Goal: Communication & Community: Answer question/provide support

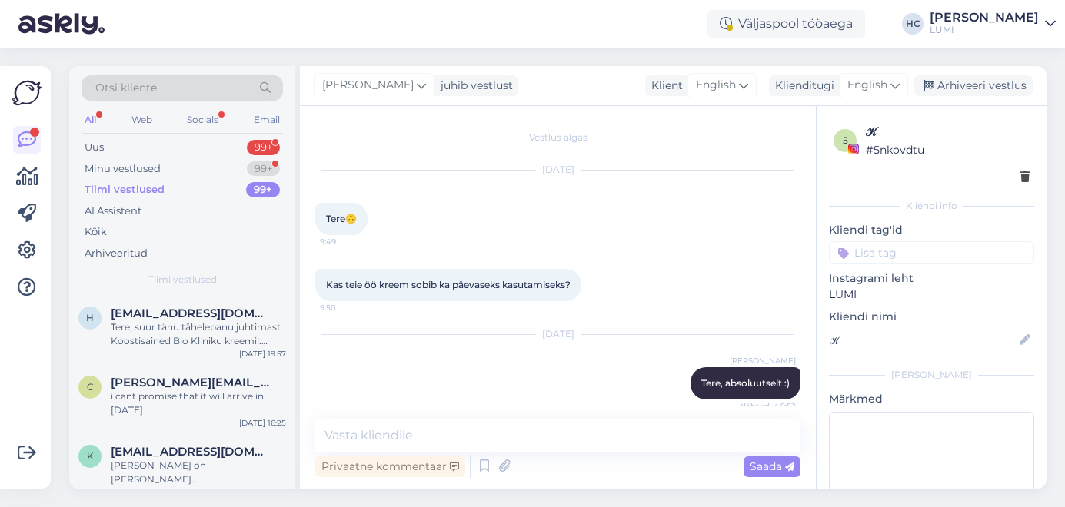
scroll to position [1338, 0]
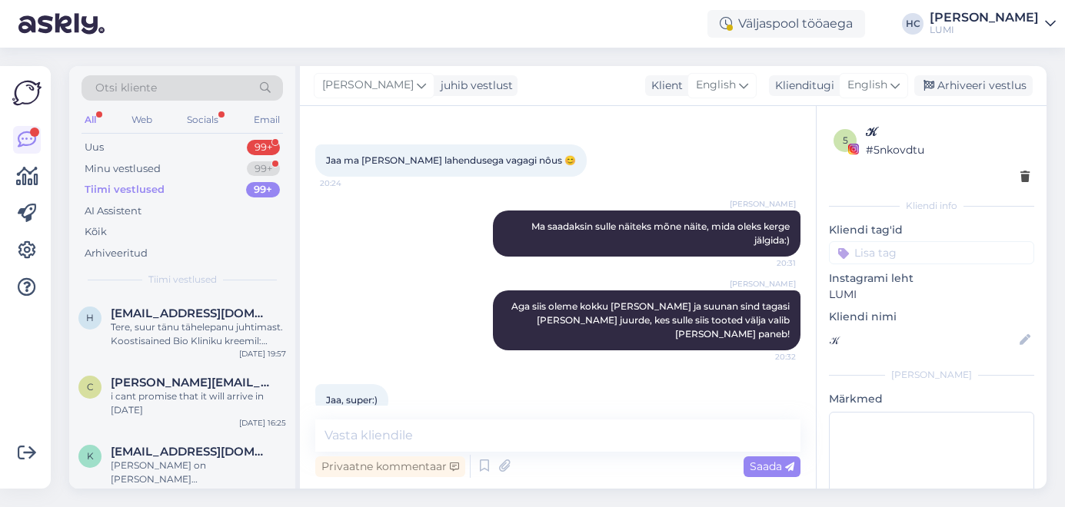
type textarea "[URL][DOMAIN_NAME]"
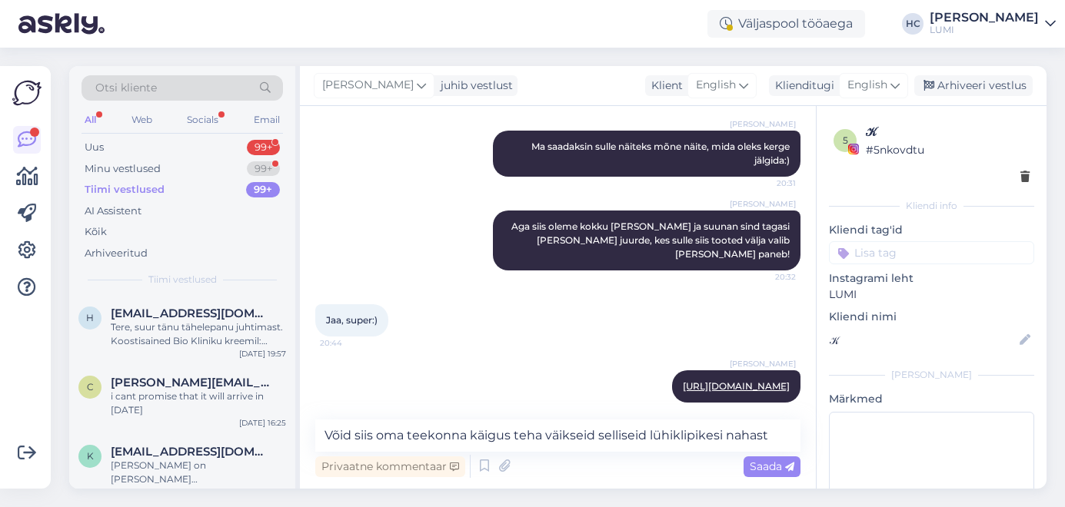
type textarea "Võid siis oma teekonna käigus teha väikseid selliseid lühiklipikesi nahast!"
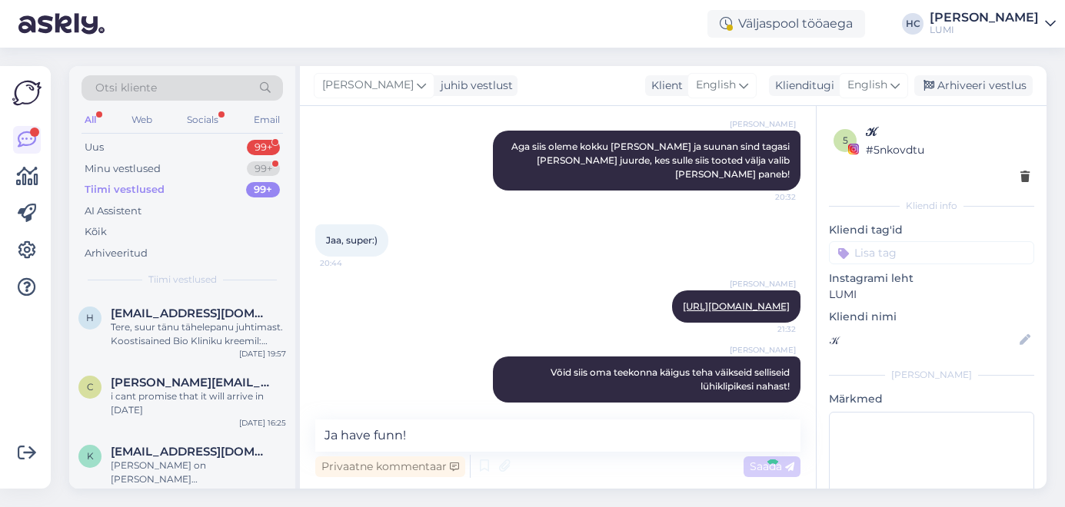
type textarea "Ja have funn!"
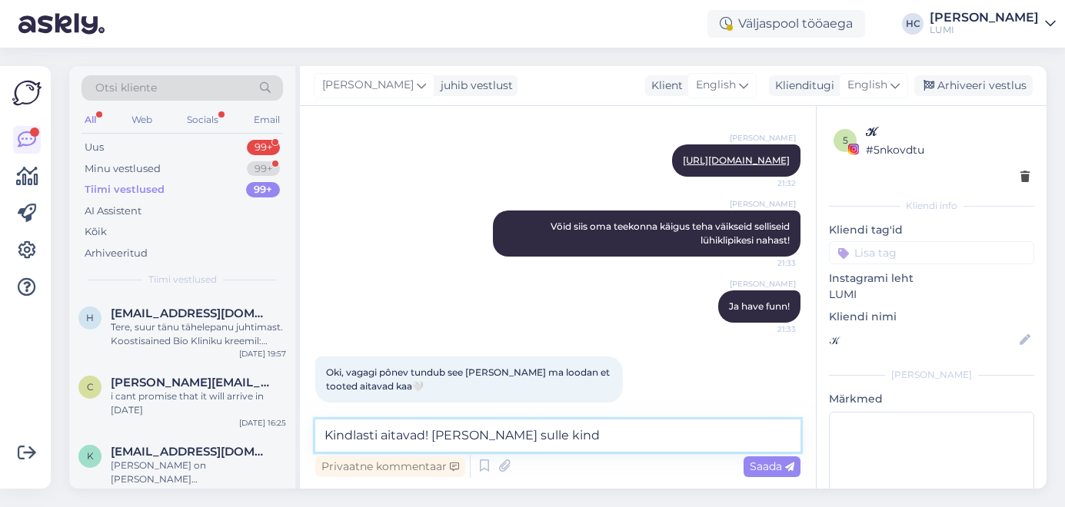
drag, startPoint x: 603, startPoint y: 440, endPoint x: 435, endPoint y: 437, distance: 168.4
click at [435, 437] on textarea "Kindlasti aitavad! [PERSON_NAME] sulle kind" at bounding box center [557, 436] width 485 height 32
type textarea "Kindlasti aitavad!"
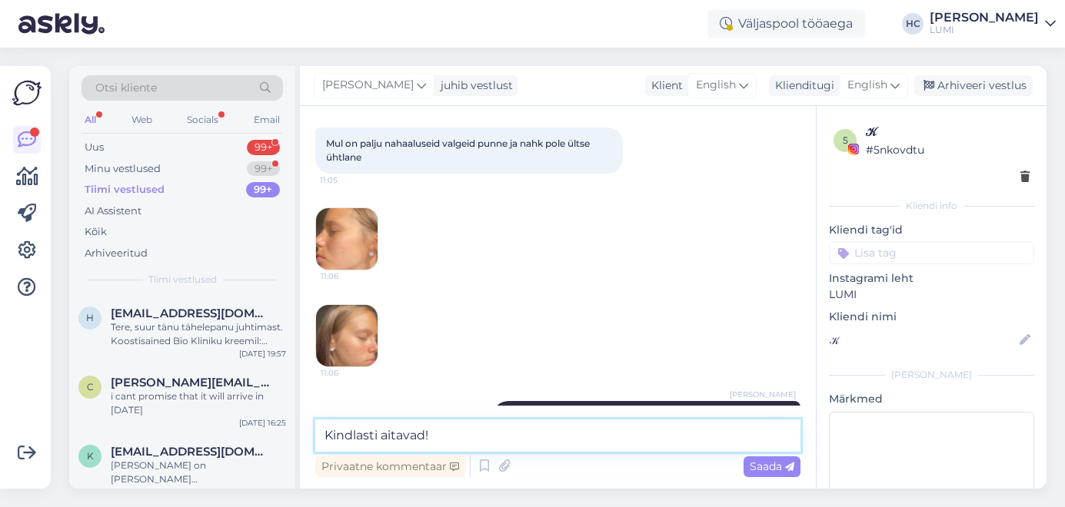
scroll to position [464, 0]
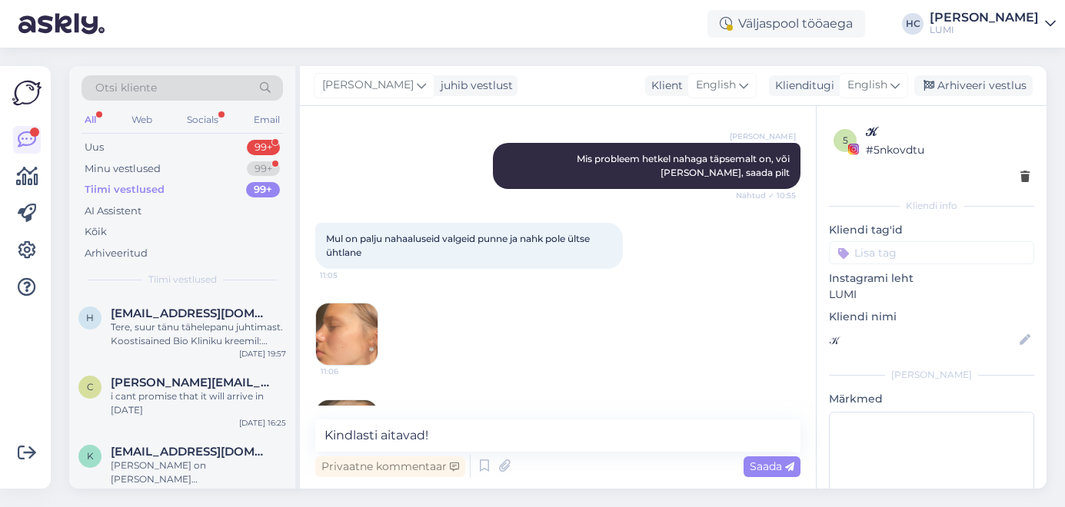
click at [348, 343] on img at bounding box center [346, 334] width 61 height 61
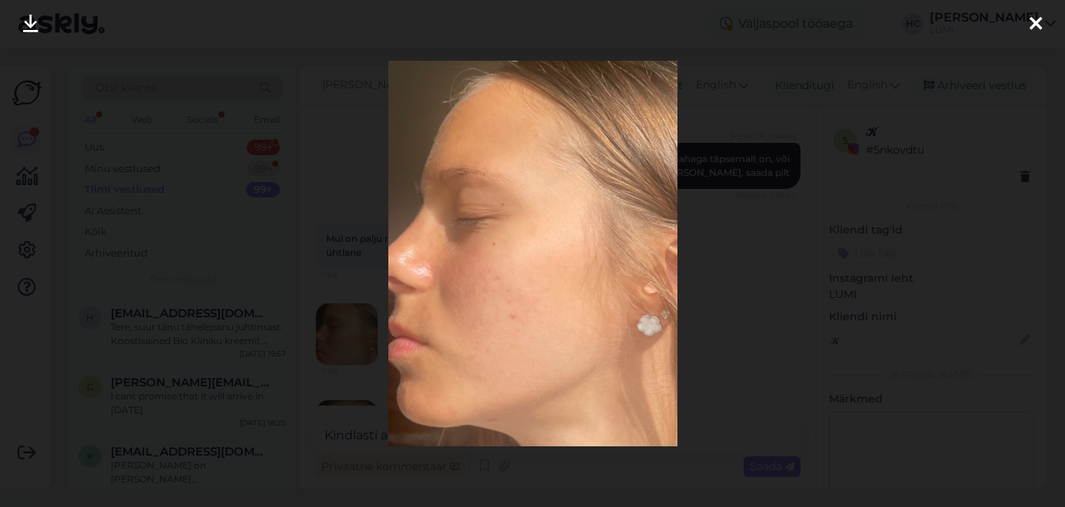
scroll to position [1776, 0]
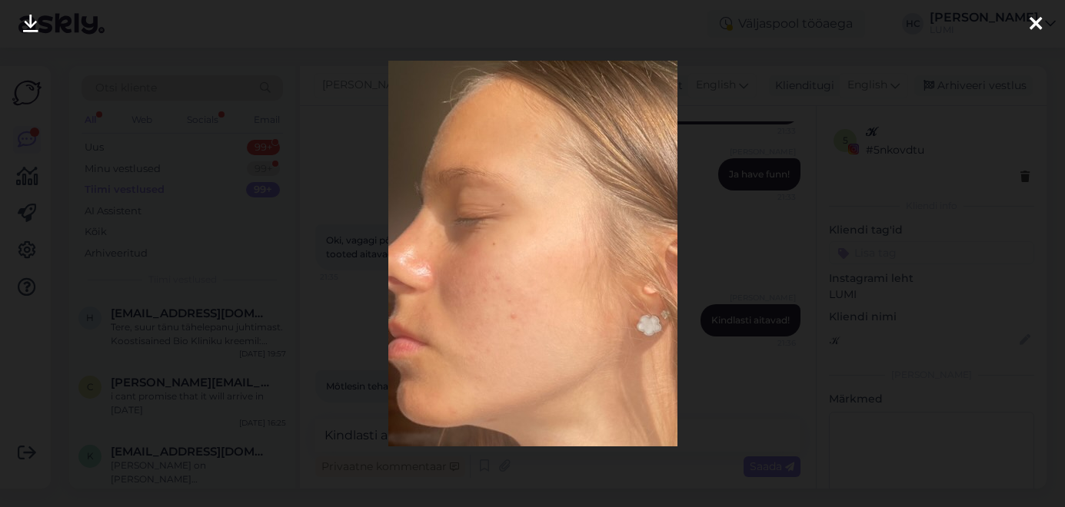
click at [348, 343] on div at bounding box center [532, 253] width 1065 height 507
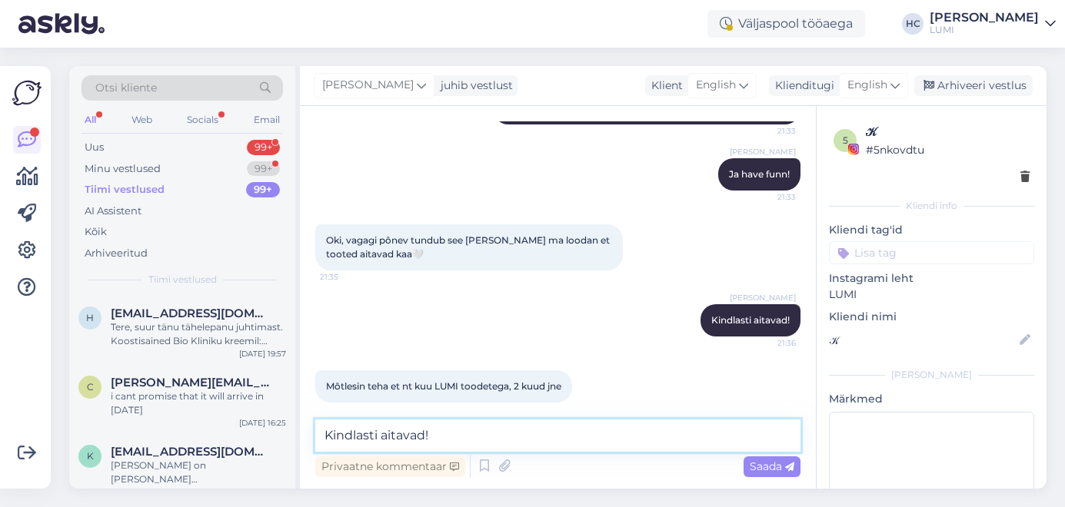
click at [455, 430] on textarea "Kindlasti aitavad!" at bounding box center [557, 436] width 485 height 32
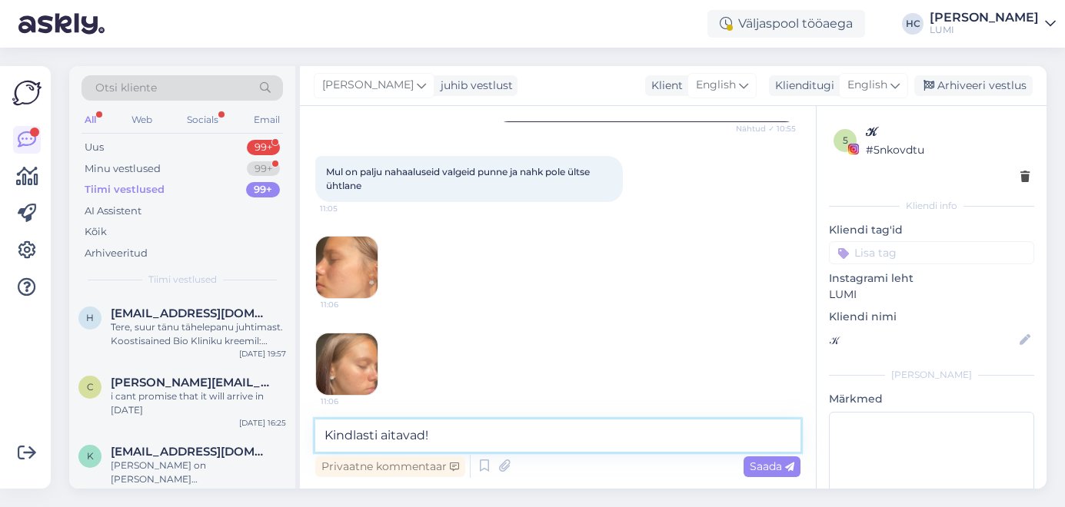
scroll to position [533, 0]
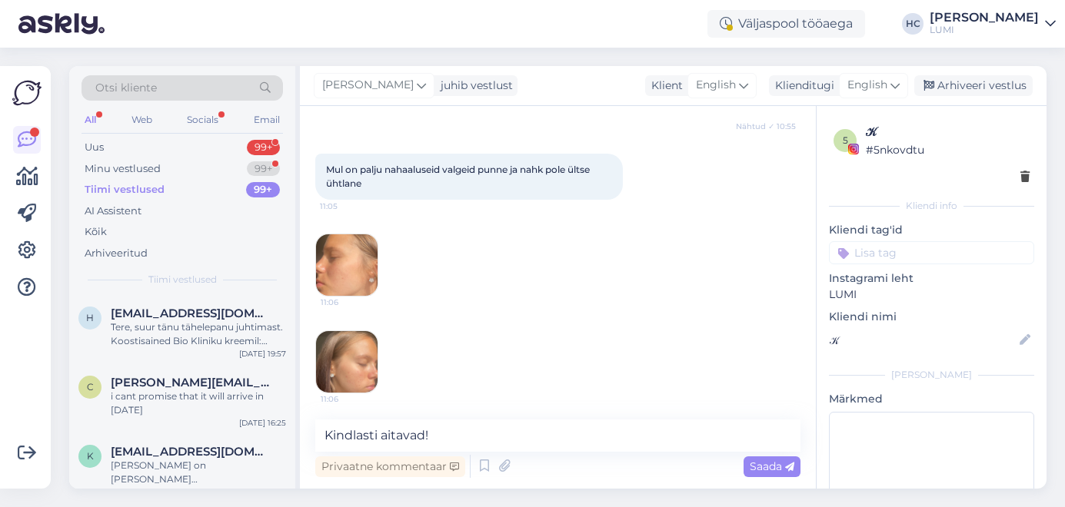
click at [342, 379] on img at bounding box center [346, 361] width 61 height 61
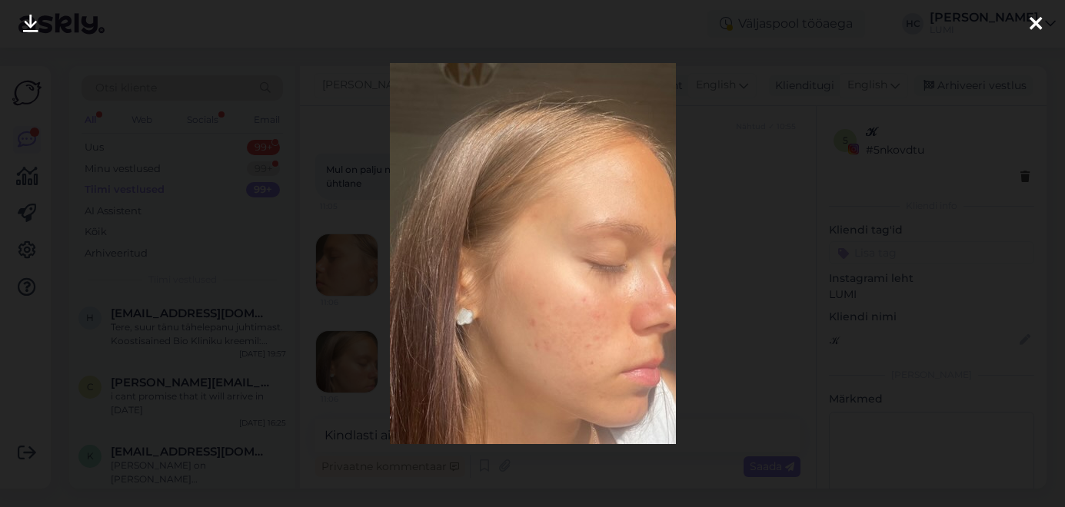
click at [331, 364] on div at bounding box center [532, 253] width 1065 height 507
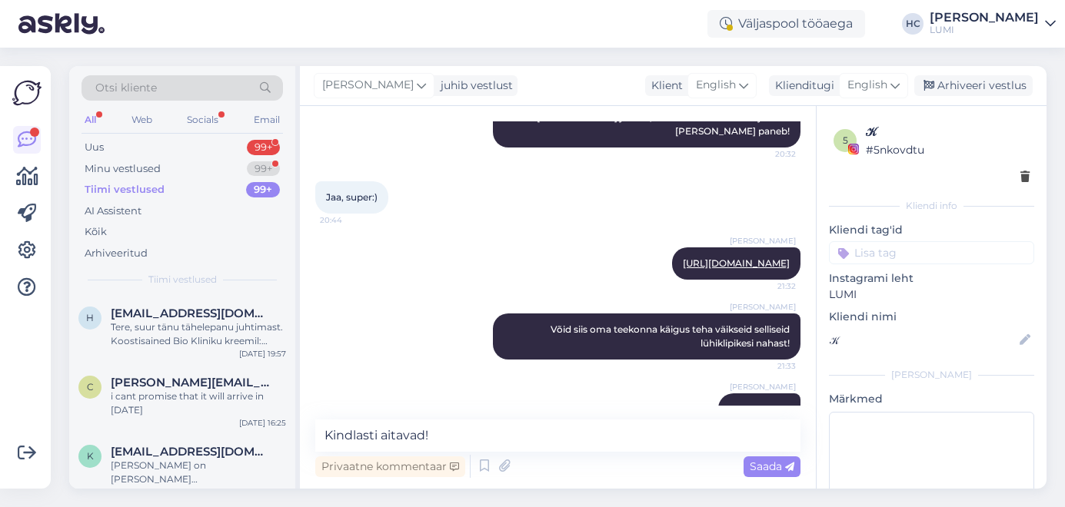
scroll to position [1776, 0]
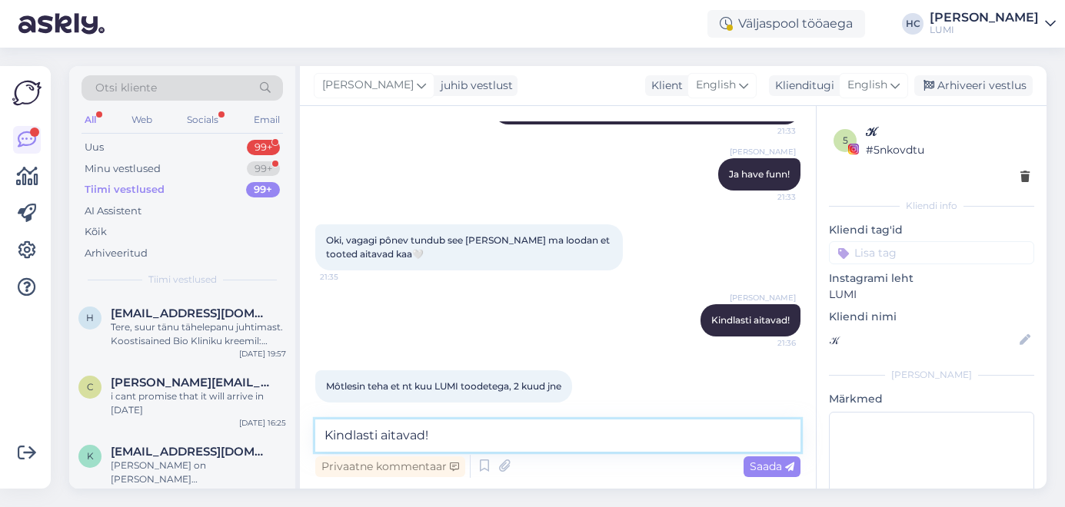
click at [503, 438] on textarea "Kindlasti aitavad!" at bounding box center [557, 436] width 485 height 32
type textarea "Kas sa elad [GEOGRAPHIC_DATA] või saadame sulle pakiautomaati?"
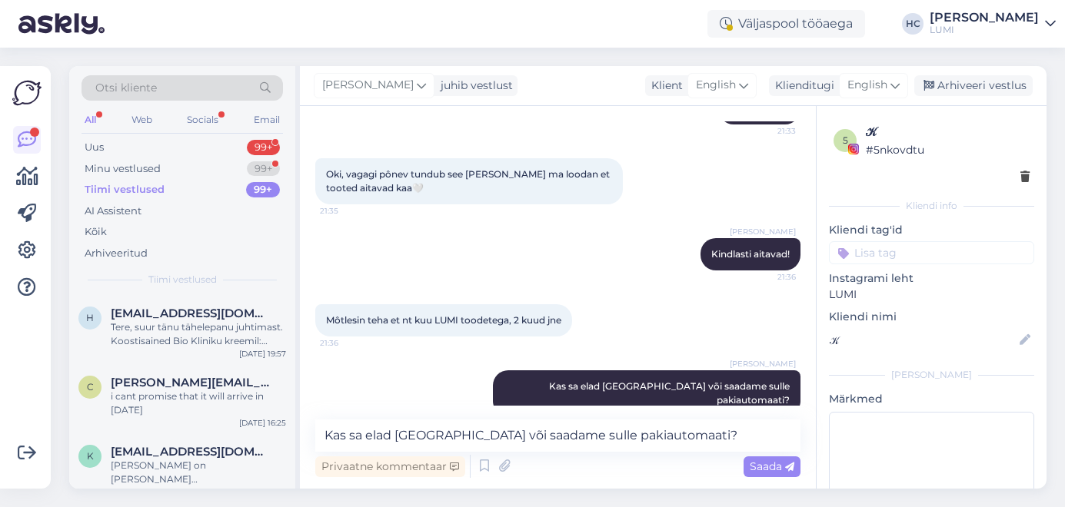
scroll to position [1908, 0]
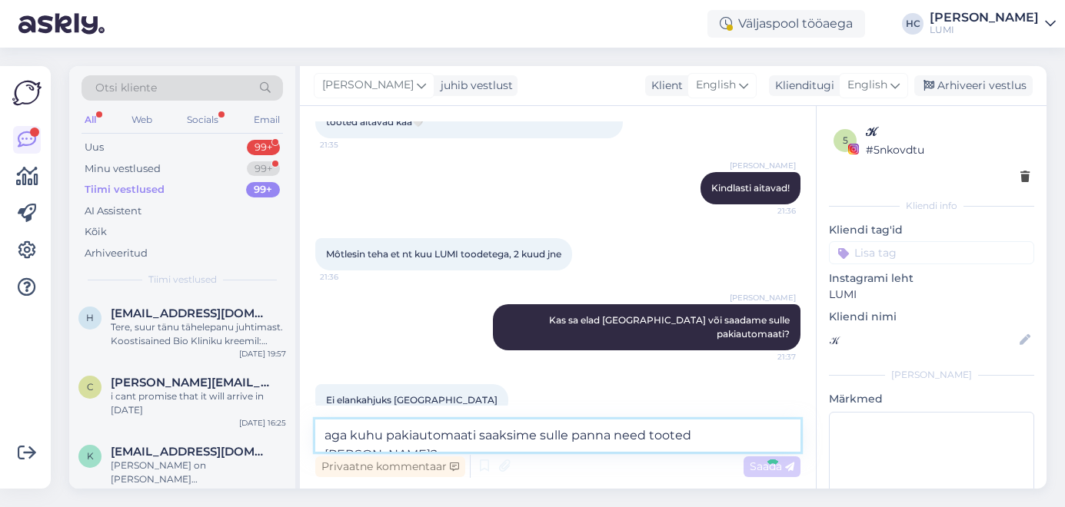
type textarea "aga kuhu pakiautomaati saaksime sulle panna need tooted [PERSON_NAME]?"
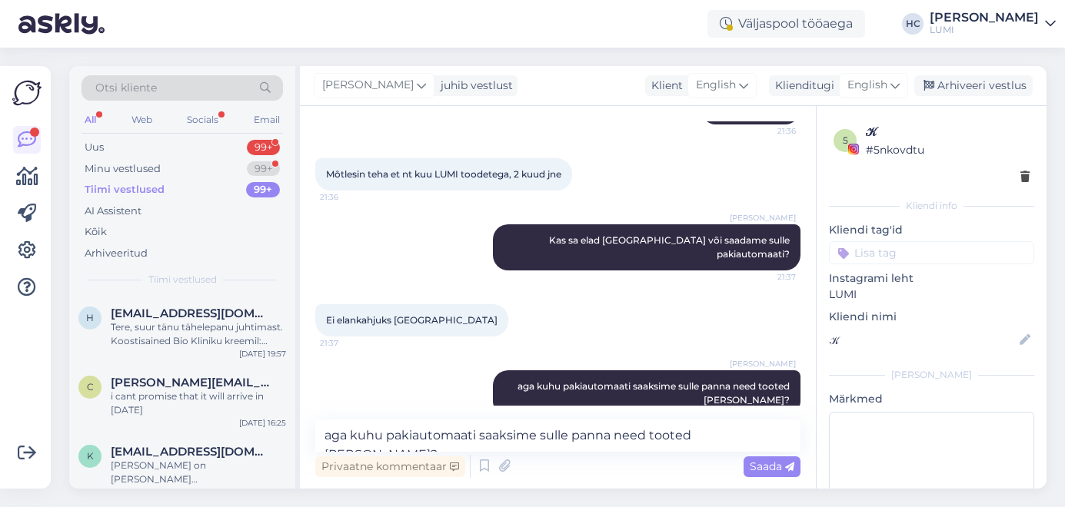
scroll to position [2054, 0]
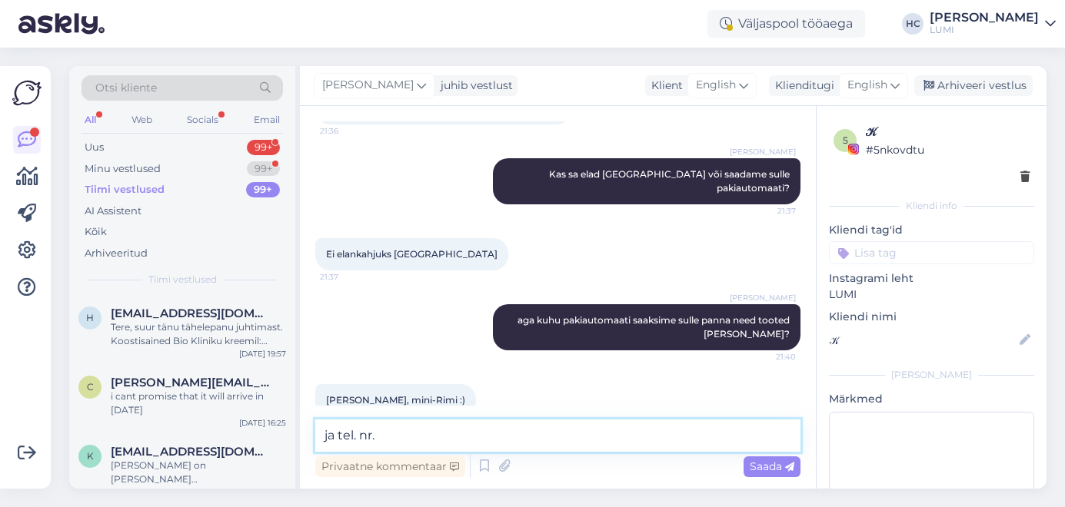
type textarea "ja tel. nr.?"
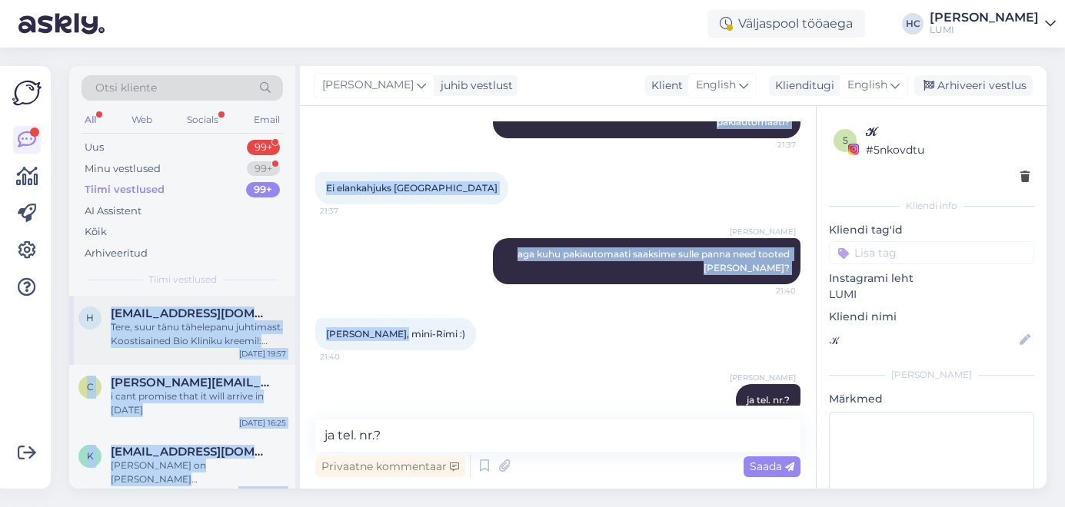
drag, startPoint x: 394, startPoint y: 305, endPoint x: 291, endPoint y: 305, distance: 102.2
click at [290, 305] on div "Otsi kliente All Web Socials Email Uus 99+ Minu vestlused 99+ Tiimi vestlused 9…" at bounding box center [557, 277] width 977 height 423
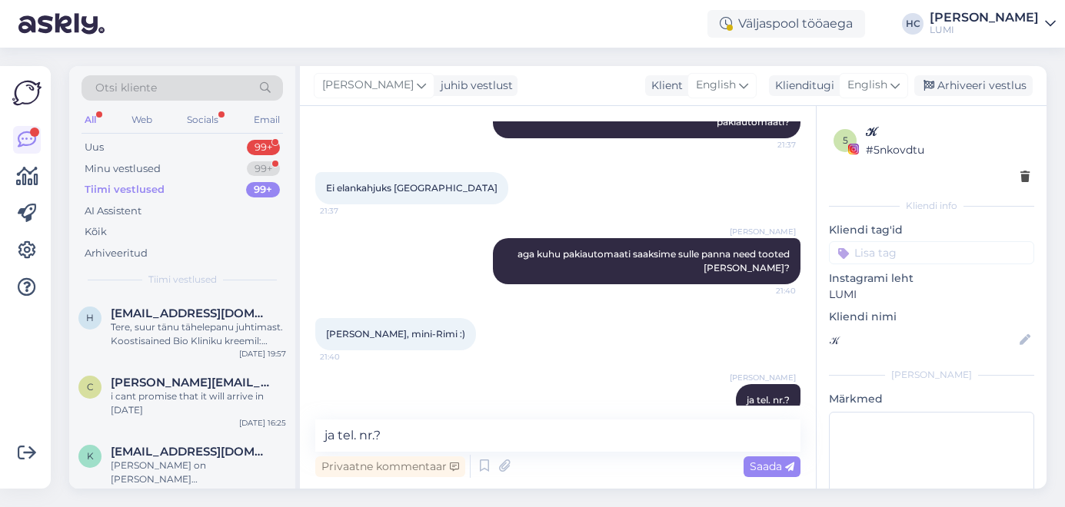
click at [397, 318] on div "[PERSON_NAME], mini-Rimi :) 21:40" at bounding box center [395, 334] width 161 height 32
drag, startPoint x: 395, startPoint y: 307, endPoint x: 321, endPoint y: 307, distance: 73.8
click at [321, 318] on div "[PERSON_NAME], mini-Rimi :) 21:40" at bounding box center [395, 334] width 161 height 32
copy span "[PERSON_NAME], mini-Rimi"
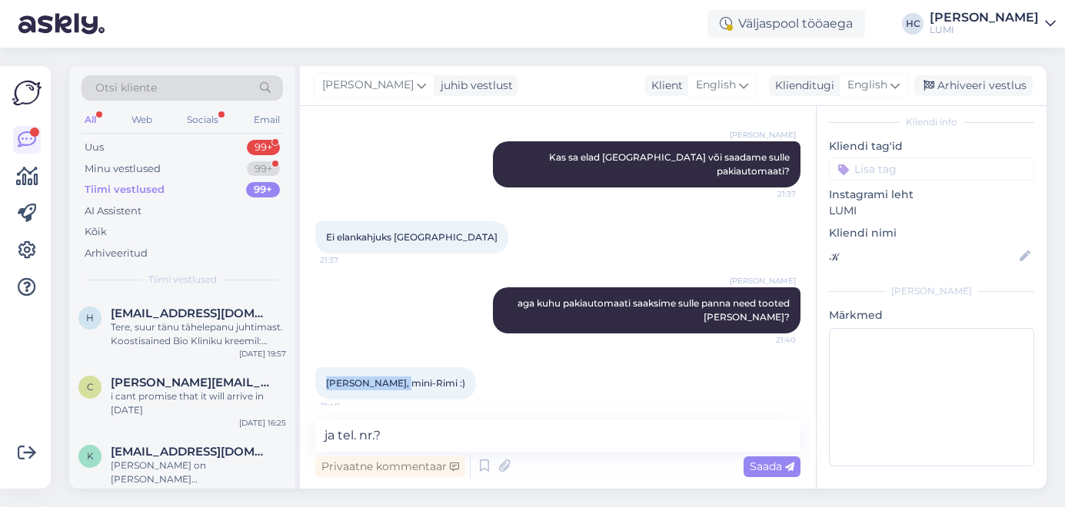
scroll to position [2186, 0]
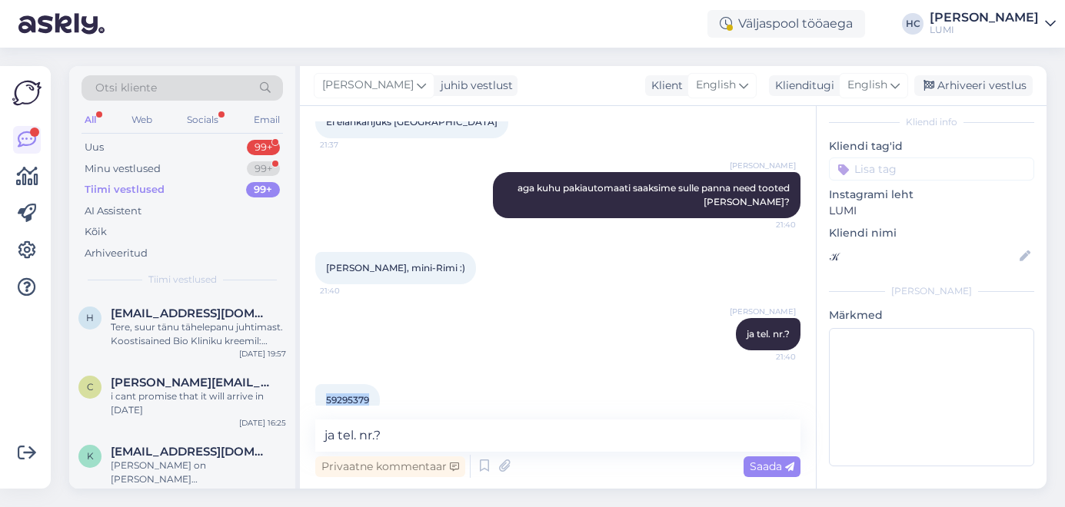
drag, startPoint x: 369, startPoint y: 373, endPoint x: 327, endPoint y: 370, distance: 42.4
click at [327, 394] on span "59295379" at bounding box center [347, 400] width 43 height 12
copy span "59295379"
click at [853, 211] on p "LUMI" at bounding box center [931, 211] width 205 height 16
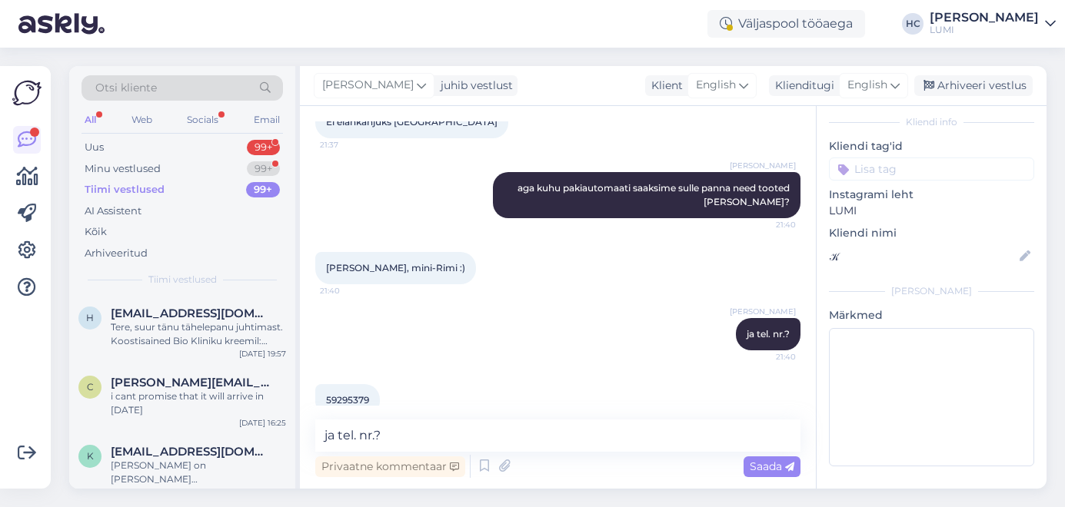
click at [630, 261] on div "[PERSON_NAME], mini-Rimi :) 21:40" at bounding box center [557, 268] width 485 height 66
click at [504, 421] on textarea "ja tel. nr.?" at bounding box center [557, 436] width 485 height 32
type textarea "ja sinu nimi on?"
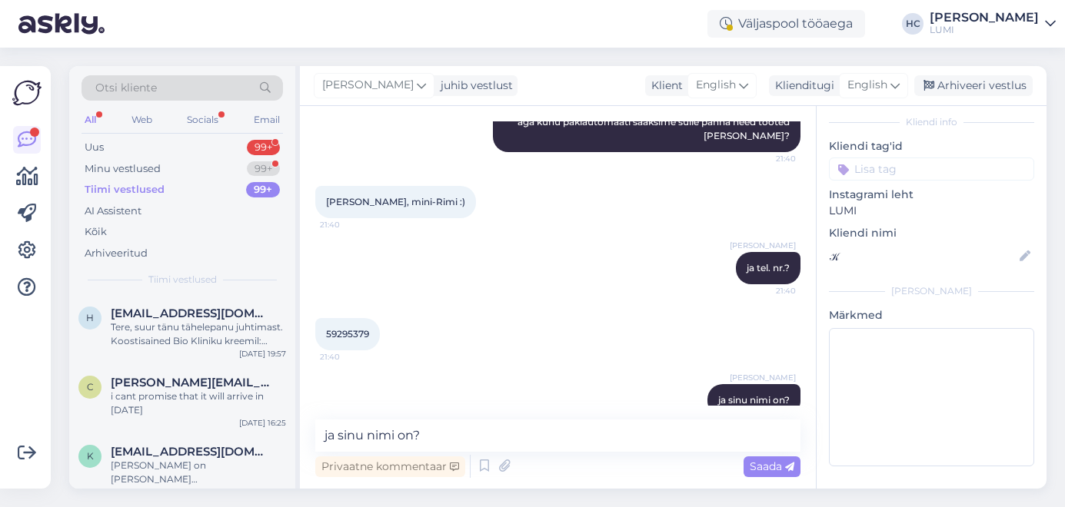
scroll to position [2318, 0]
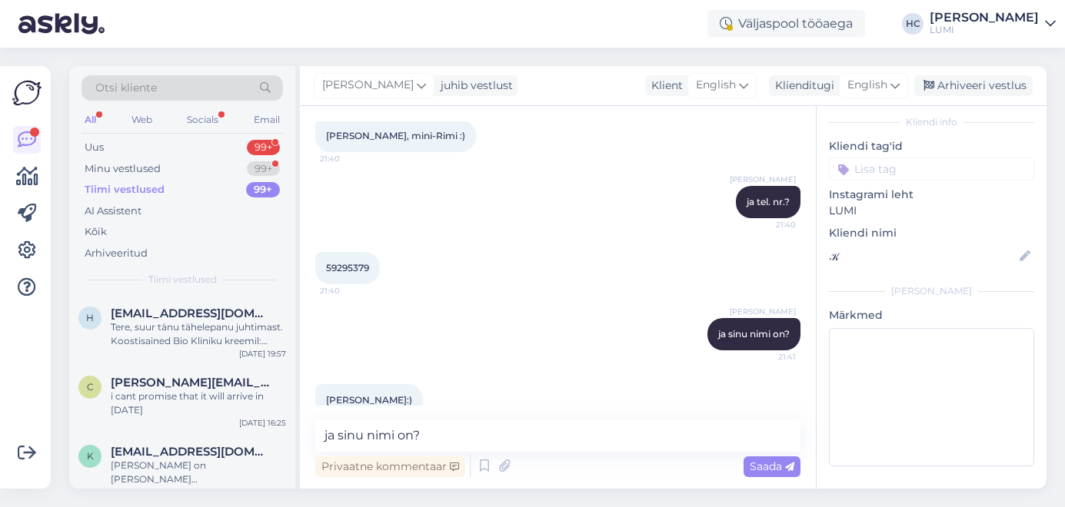
drag, startPoint x: 407, startPoint y: 372, endPoint x: 308, endPoint y: 370, distance: 99.2
click at [308, 370] on div "Vestlus algas [DATE] Tere🙃 9:49 Kas teie öö kreem sobib ka päevaseks kasutamise…" at bounding box center [558, 297] width 516 height 383
copy span "[PERSON_NAME]"
click at [499, 444] on textarea "ja sinu nimi on?" at bounding box center [557, 436] width 485 height 32
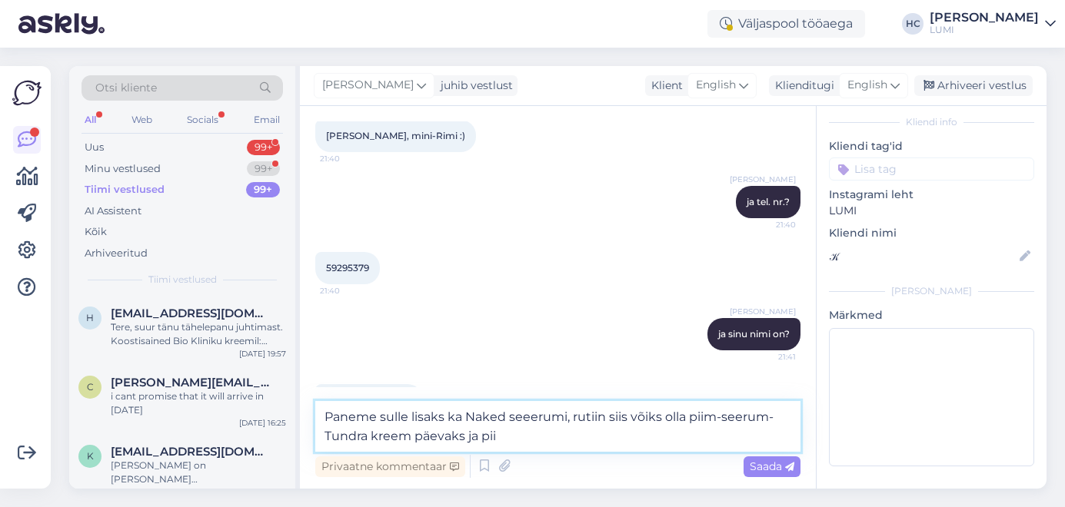
click at [722, 414] on textarea "Paneme sulle lisaks ka Naked seeerumi, rutiin siis võiks olla piim-seerum-Tundr…" at bounding box center [557, 426] width 485 height 51
click at [678, 429] on textarea "Paneme sulle lisaks ka Naked seeerumi, rutiin siis võiks olla seerum-Tundra kre…" at bounding box center [557, 426] width 485 height 51
click at [679, 436] on textarea "Paneme sulle lisaks ka Naked seeerumi, rutiin siis võiks olla seerum-Tundra kre…" at bounding box center [557, 426] width 485 height 51
type textarea "Paneme sulle lisaks ka Naked seeerumi, rutiin siis võiks olla seerum-Tundra kre…"
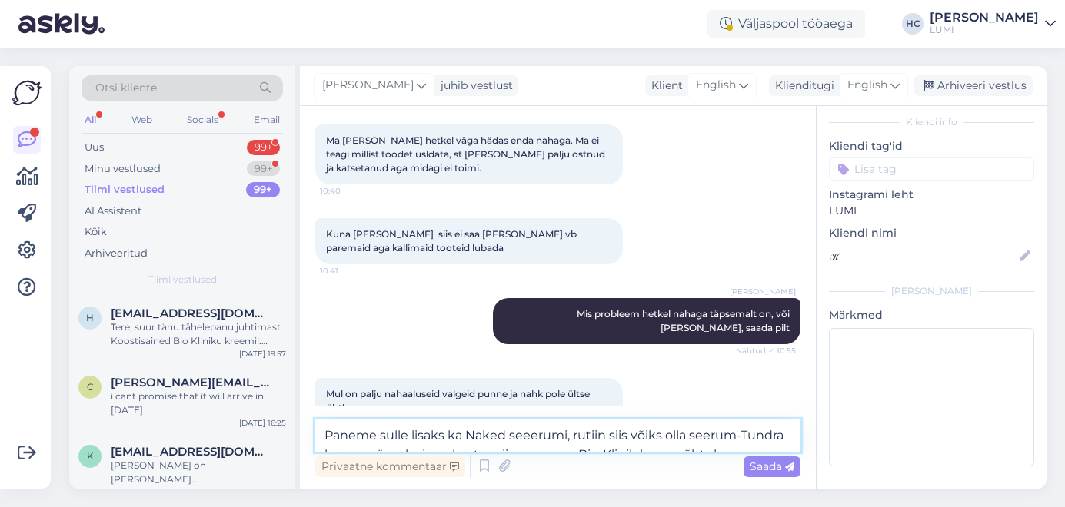
scroll to position [443, 0]
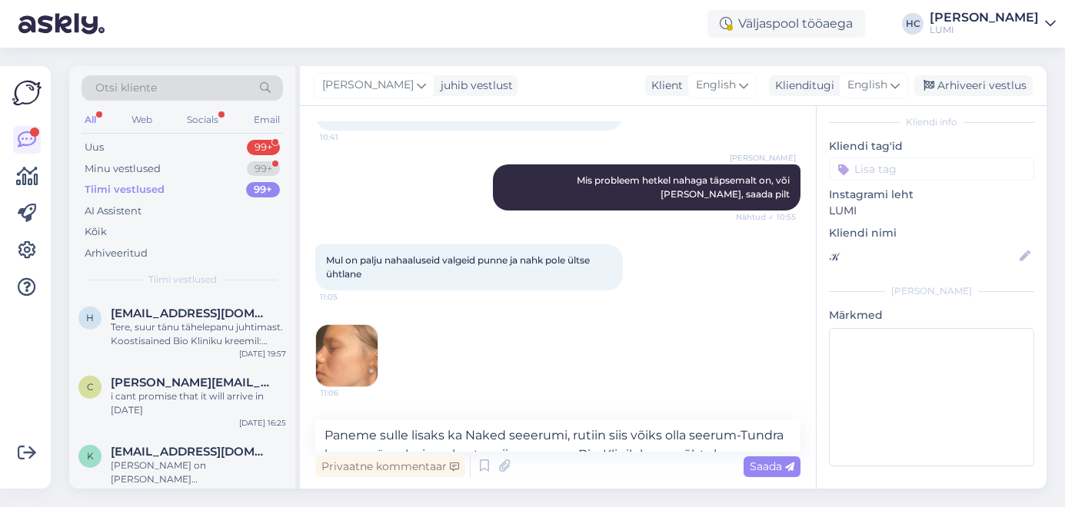
click at [373, 339] on img at bounding box center [346, 355] width 61 height 61
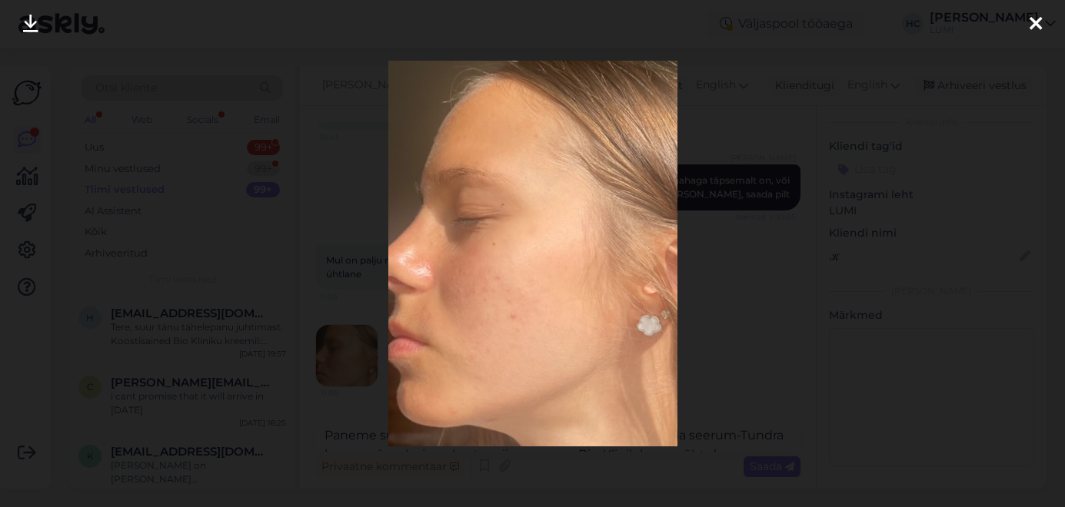
click at [744, 287] on div at bounding box center [532, 253] width 1065 height 507
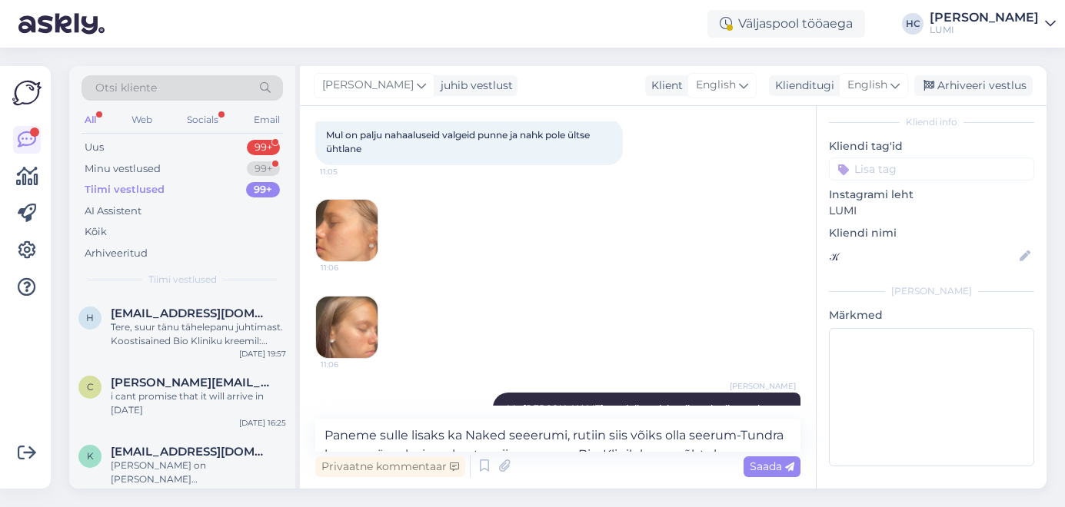
scroll to position [573, 0]
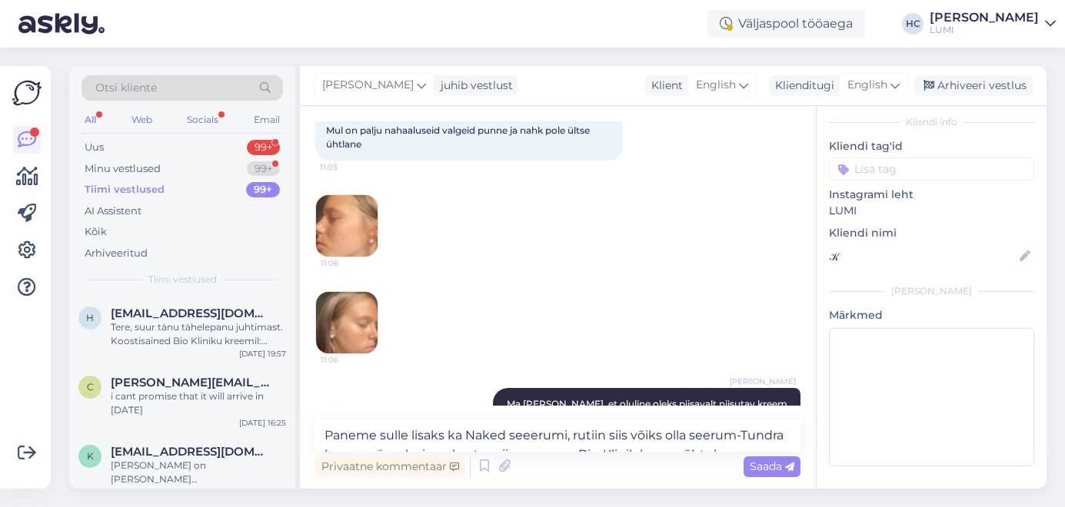
click at [368, 329] on img at bounding box center [346, 322] width 61 height 61
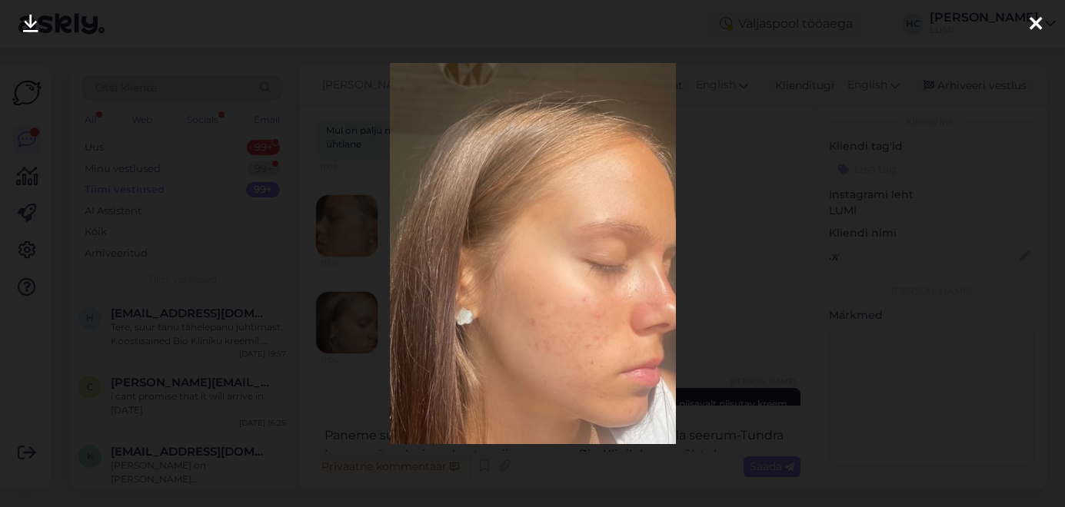
click at [345, 331] on div at bounding box center [532, 253] width 1065 height 507
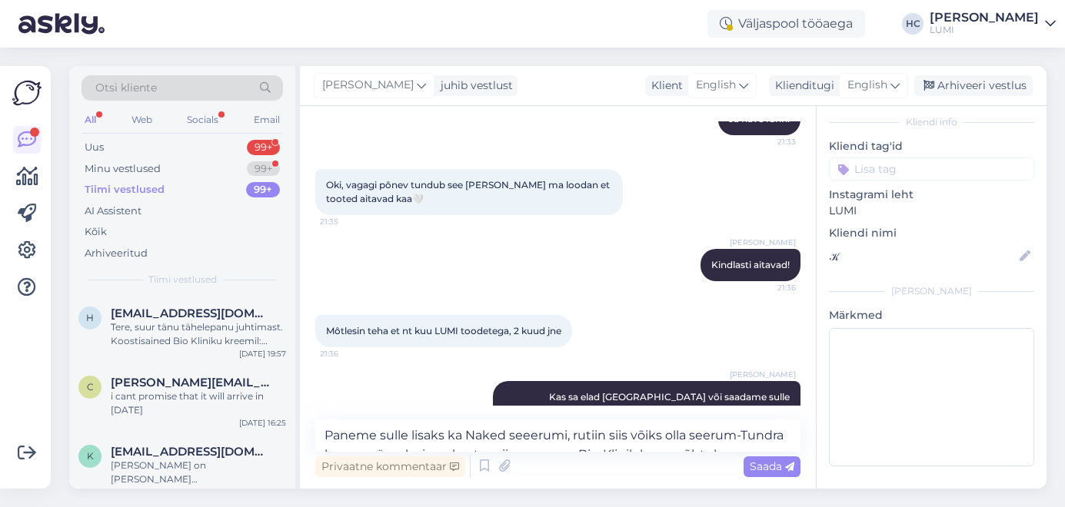
scroll to position [2412, 0]
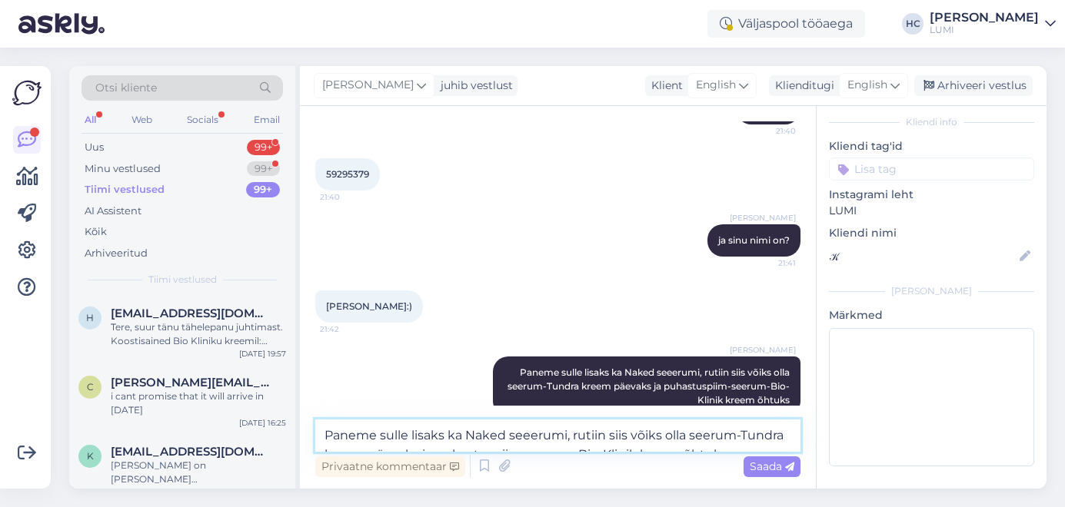
click at [432, 438] on textarea "Paneme sulle lisaks ka Naked seeerumi, rutiin siis võiks olla seerum-Tundra kre…" at bounding box center [557, 436] width 485 height 32
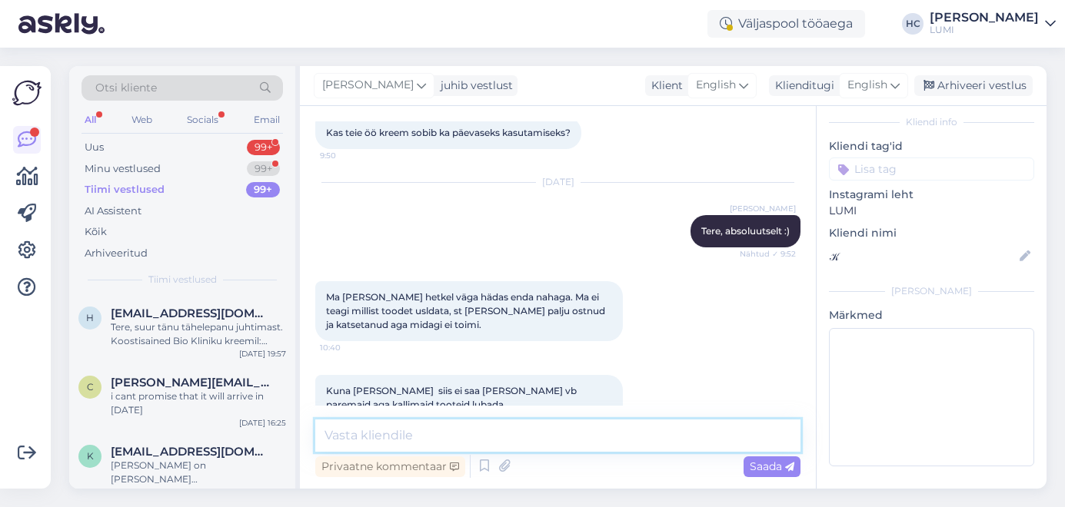
scroll to position [157, 0]
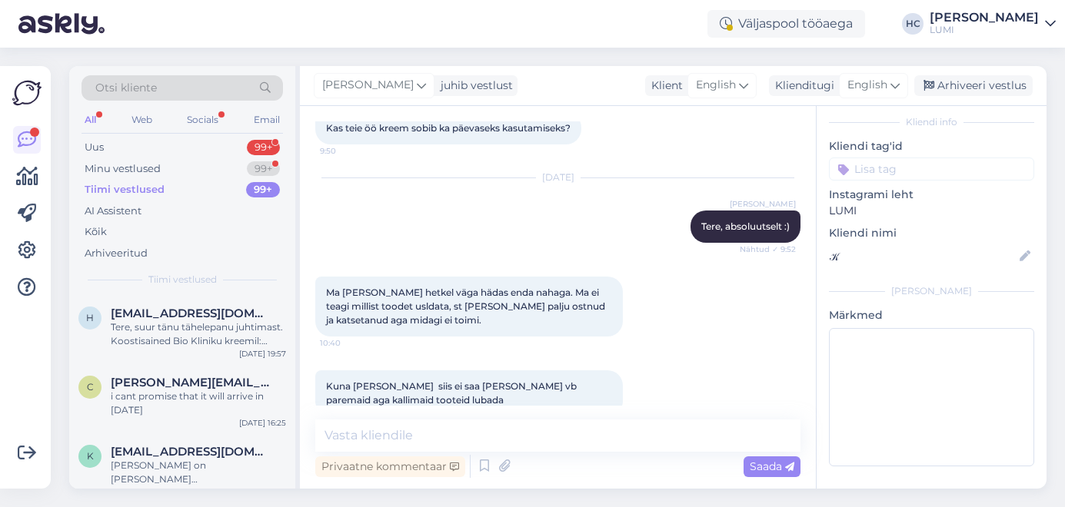
click at [71, 24] on img at bounding box center [61, 24] width 86 height 48
click at [160, 162] on div "Minu vestlused 99+" at bounding box center [181, 169] width 201 height 22
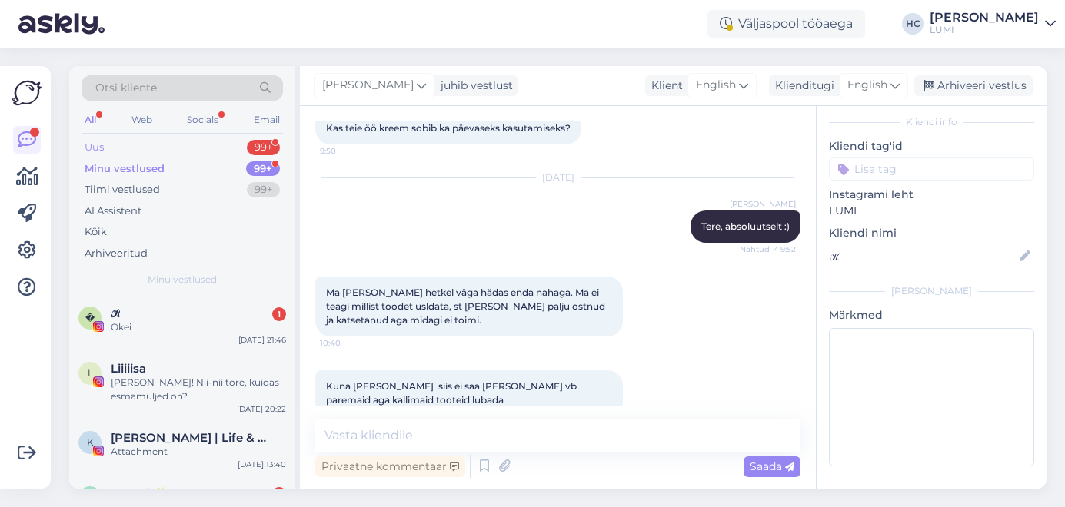
click at [162, 141] on div "Uus 99+" at bounding box center [181, 148] width 201 height 22
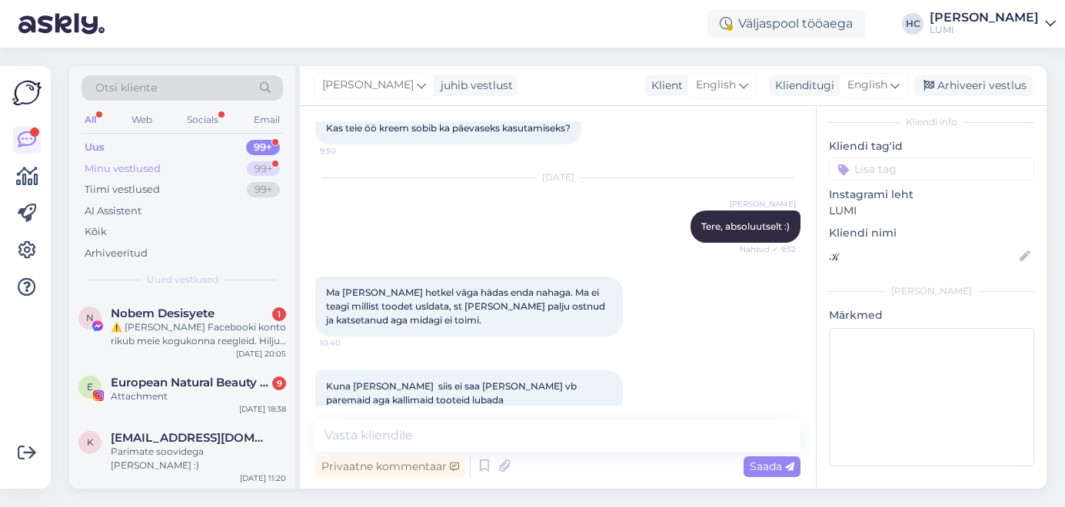
click at [157, 159] on div "Minu vestlused 99+" at bounding box center [181, 169] width 201 height 22
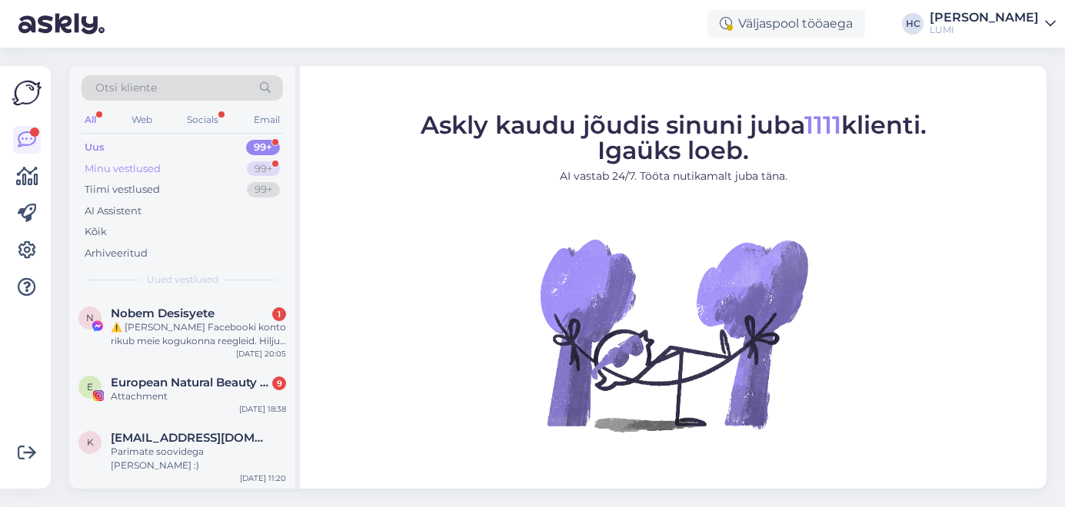
click at [190, 166] on div "Minu vestlused 99+" at bounding box center [181, 169] width 201 height 22
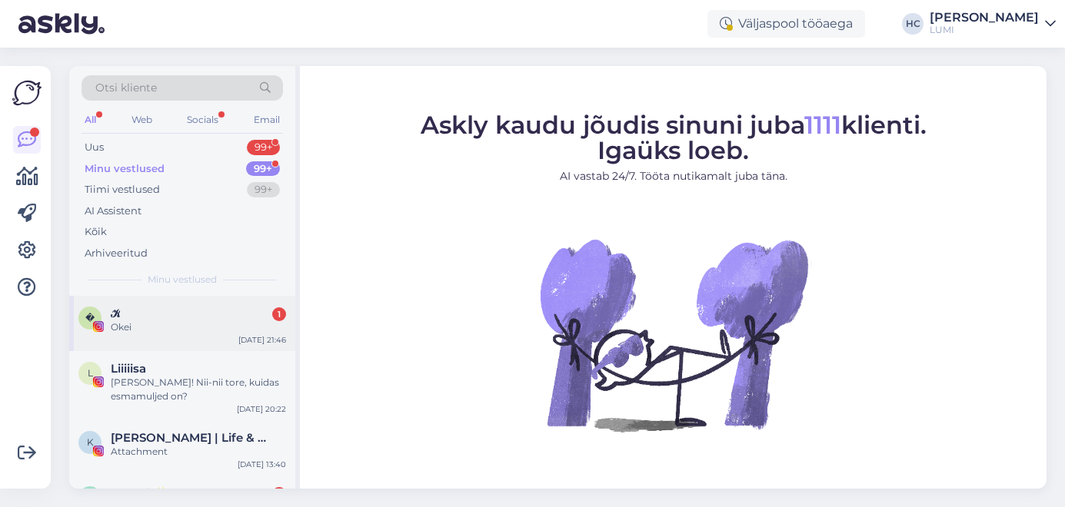
click at [191, 301] on div "� 𝒦 1 Okei [DATE] 21:46" at bounding box center [182, 323] width 226 height 55
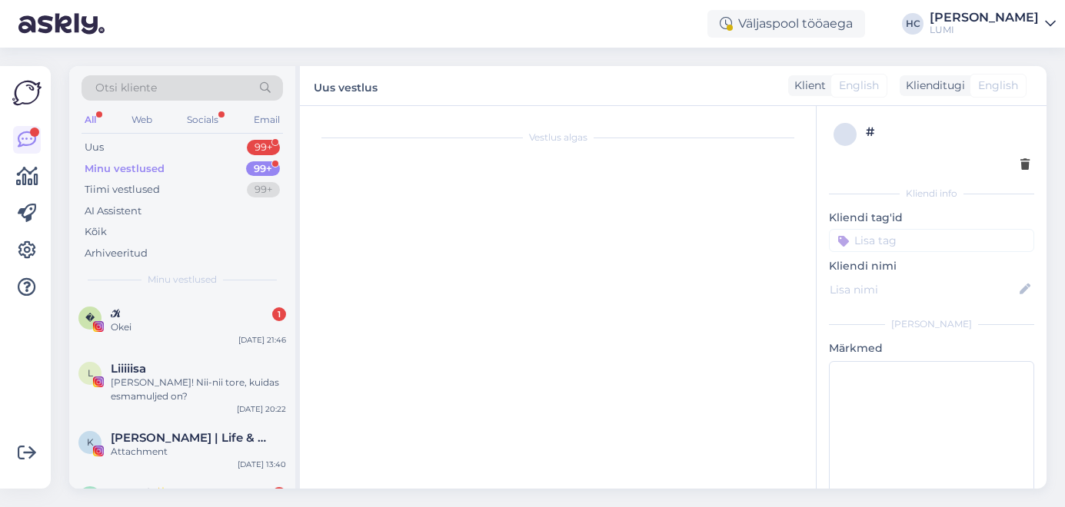
scroll to position [2478, 0]
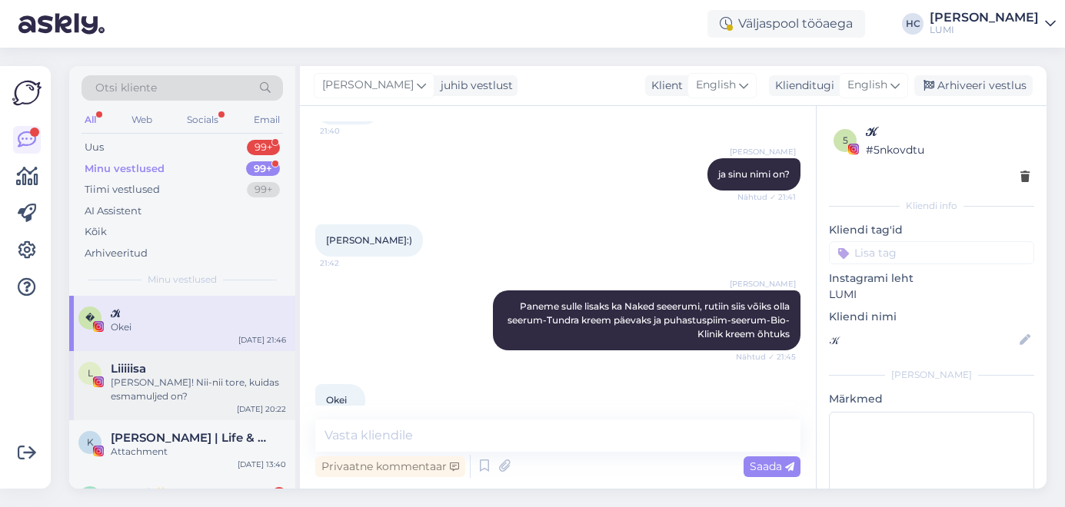
click at [188, 393] on div "[PERSON_NAME]! Nii-nii tore, kuidas esmamuljed on?" at bounding box center [198, 390] width 175 height 28
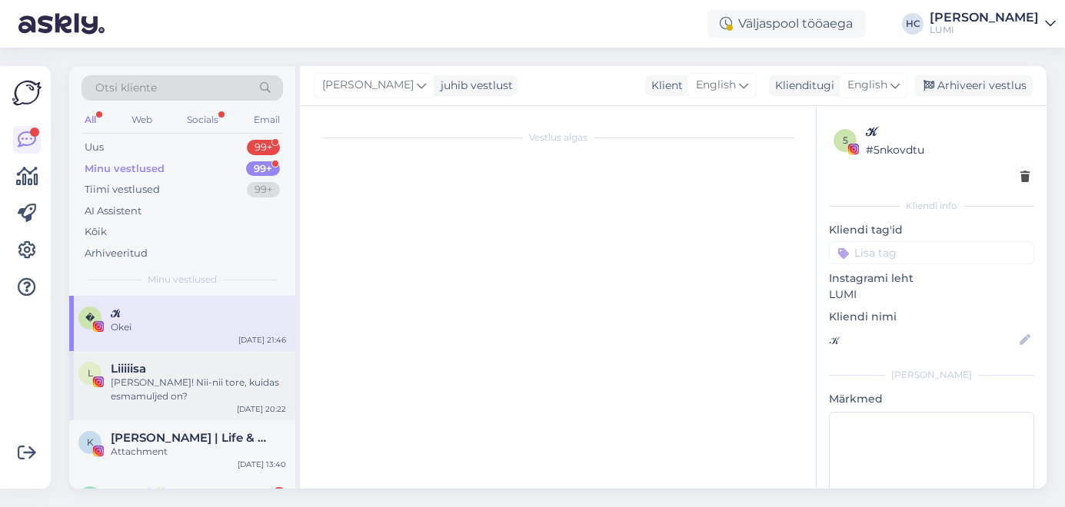
scroll to position [2071, 0]
